Goal: Information Seeking & Learning: Learn about a topic

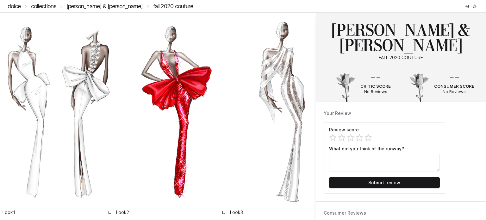
click at [79, 6] on link "[PERSON_NAME] & [PERSON_NAME]" at bounding box center [104, 6] width 77 height 7
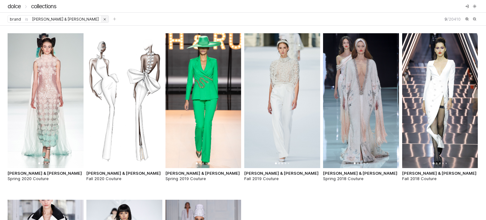
click at [103, 18] on icon "button" at bounding box center [105, 19] width 4 height 4
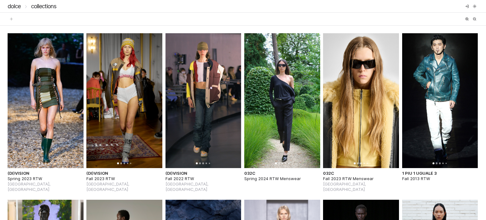
click at [15, 4] on link "DOLCE" at bounding box center [14, 6] width 13 height 7
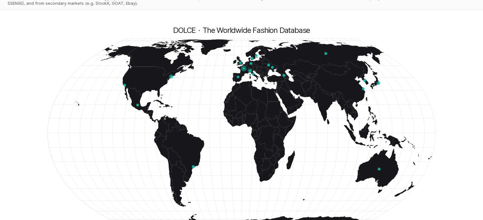
scroll to position [44, 0]
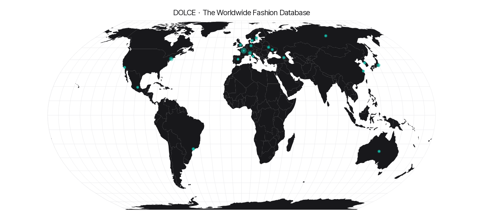
click at [243, 50] on circle at bounding box center [244, 51] width 2 height 2
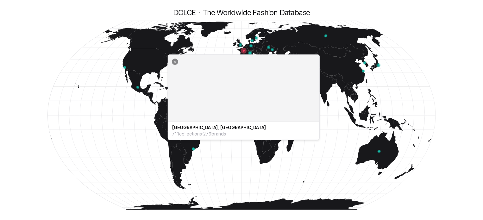
click at [175, 62] on icon "button" at bounding box center [175, 62] width 2 height 2
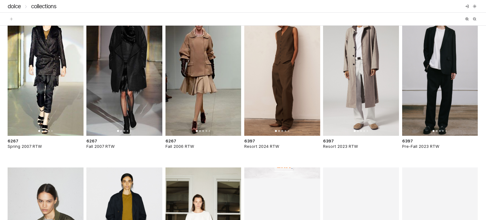
scroll to position [2532, 0]
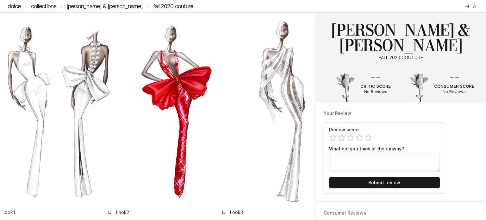
click at [47, 5] on link "Collections" at bounding box center [43, 6] width 25 height 7
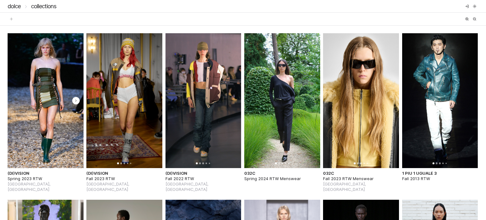
click at [37, 117] on img at bounding box center [46, 100] width 76 height 135
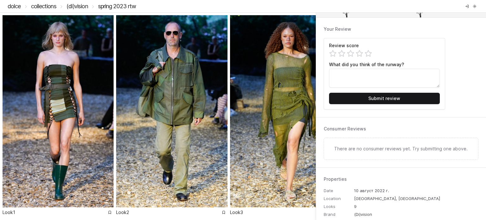
scroll to position [190, 0]
